Goal: Information Seeking & Learning: Learn about a topic

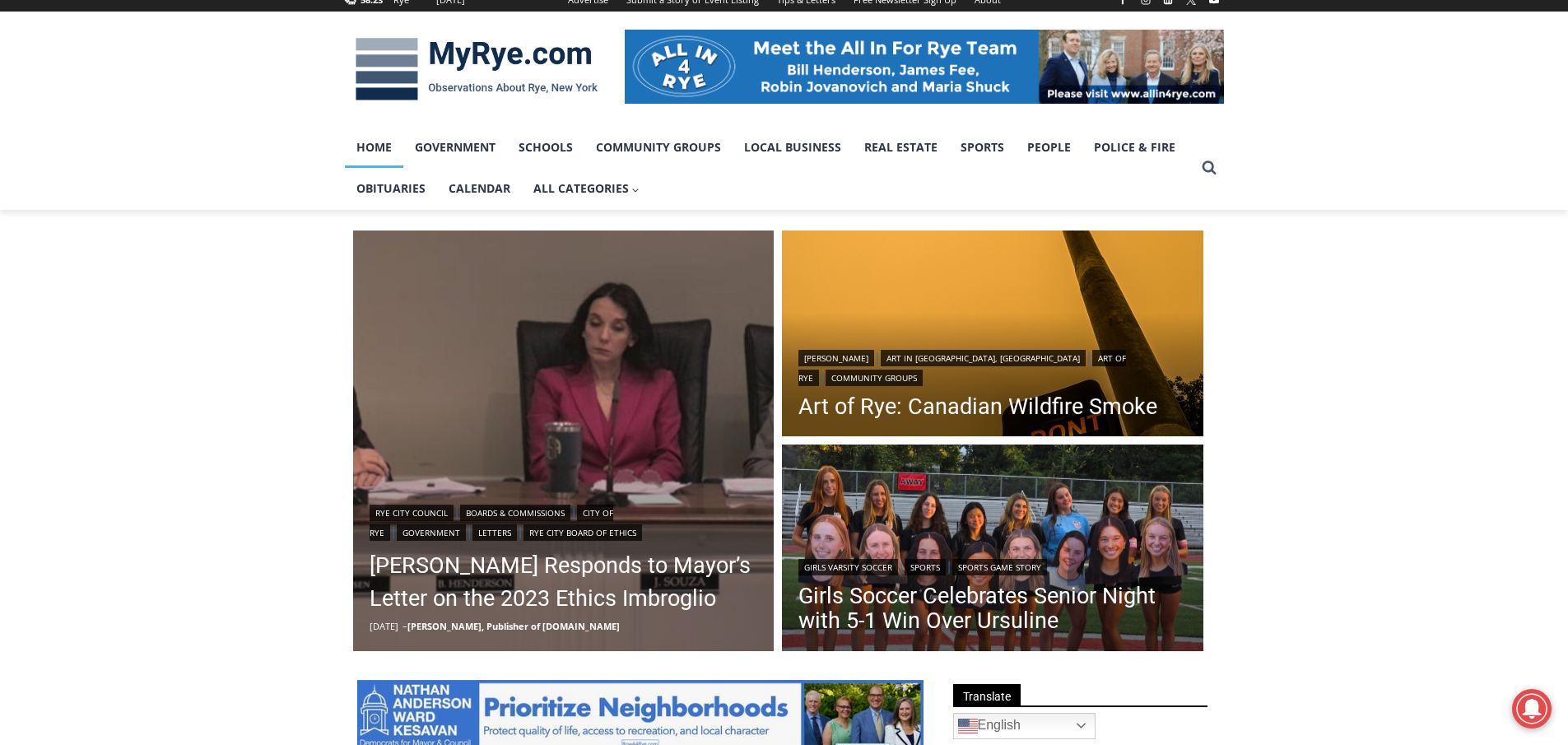
scroll to position [246, 0]
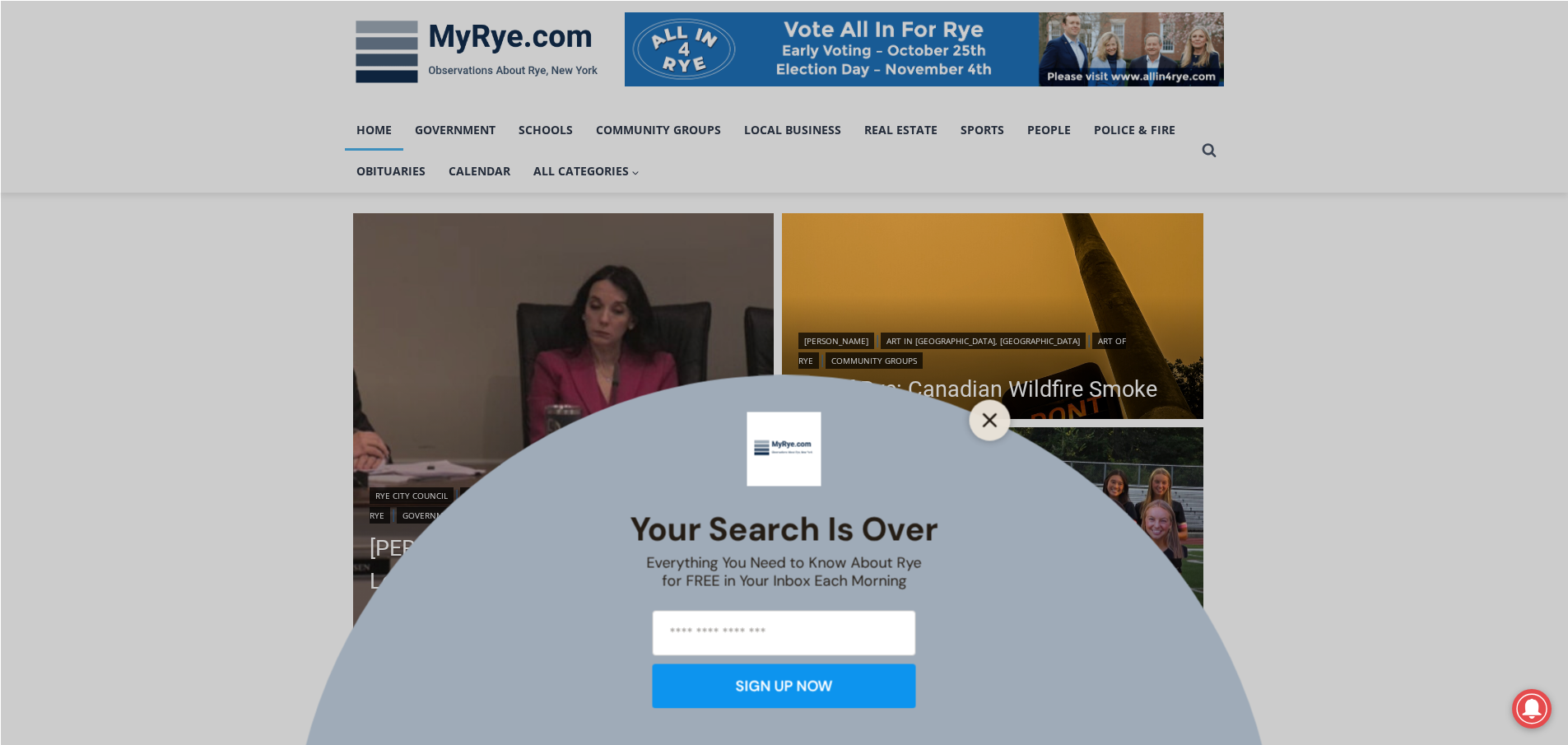
click at [990, 423] on icon "Close" at bounding box center [990, 420] width 15 height 15
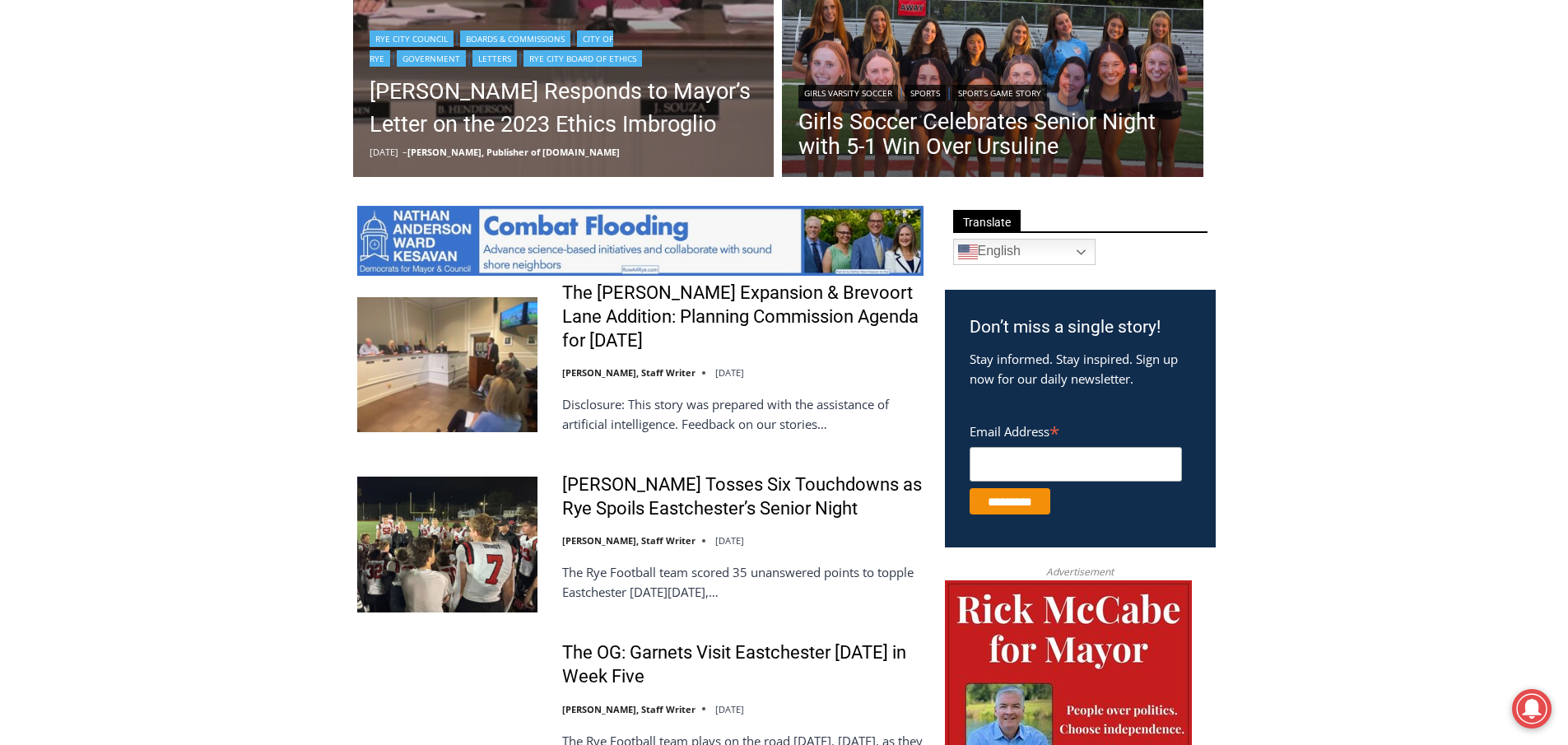
scroll to position [740, 0]
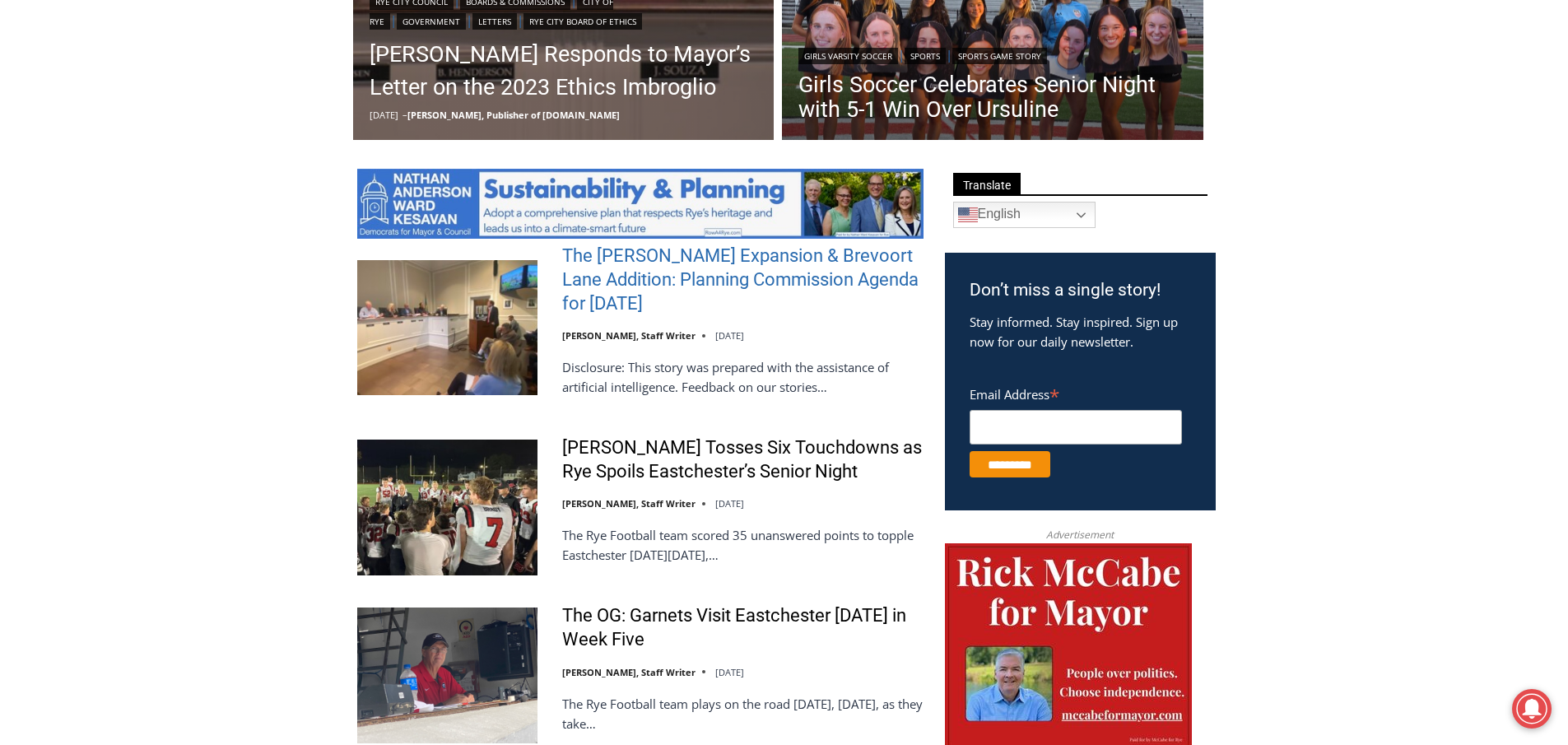
click at [699, 284] on link "The [PERSON_NAME] Expansion & Brevoort Lane Addition: Planning Commission Agend…" at bounding box center [742, 279] width 362 height 71
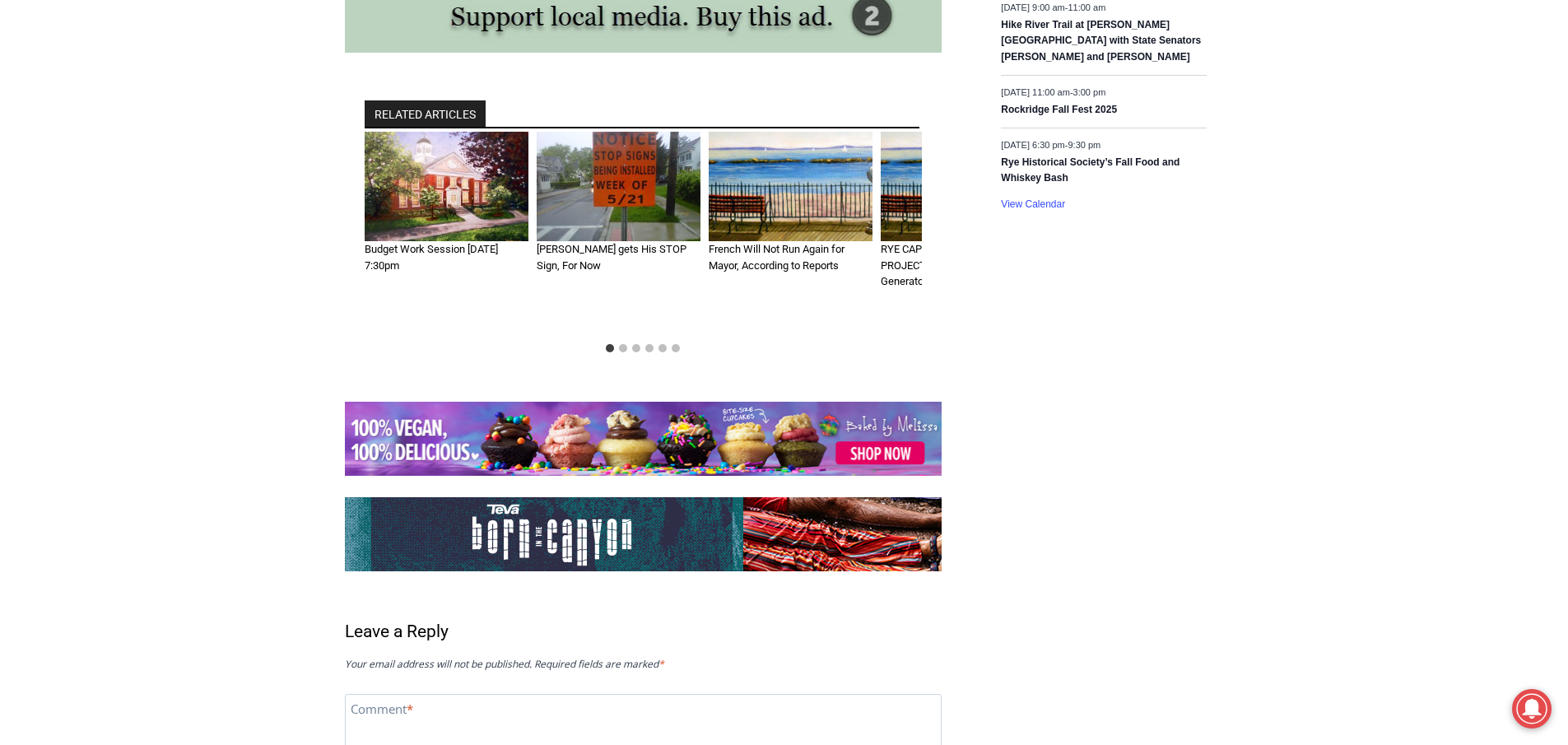
scroll to position [2109, 0]
